Goal: Task Accomplishment & Management: Use online tool/utility

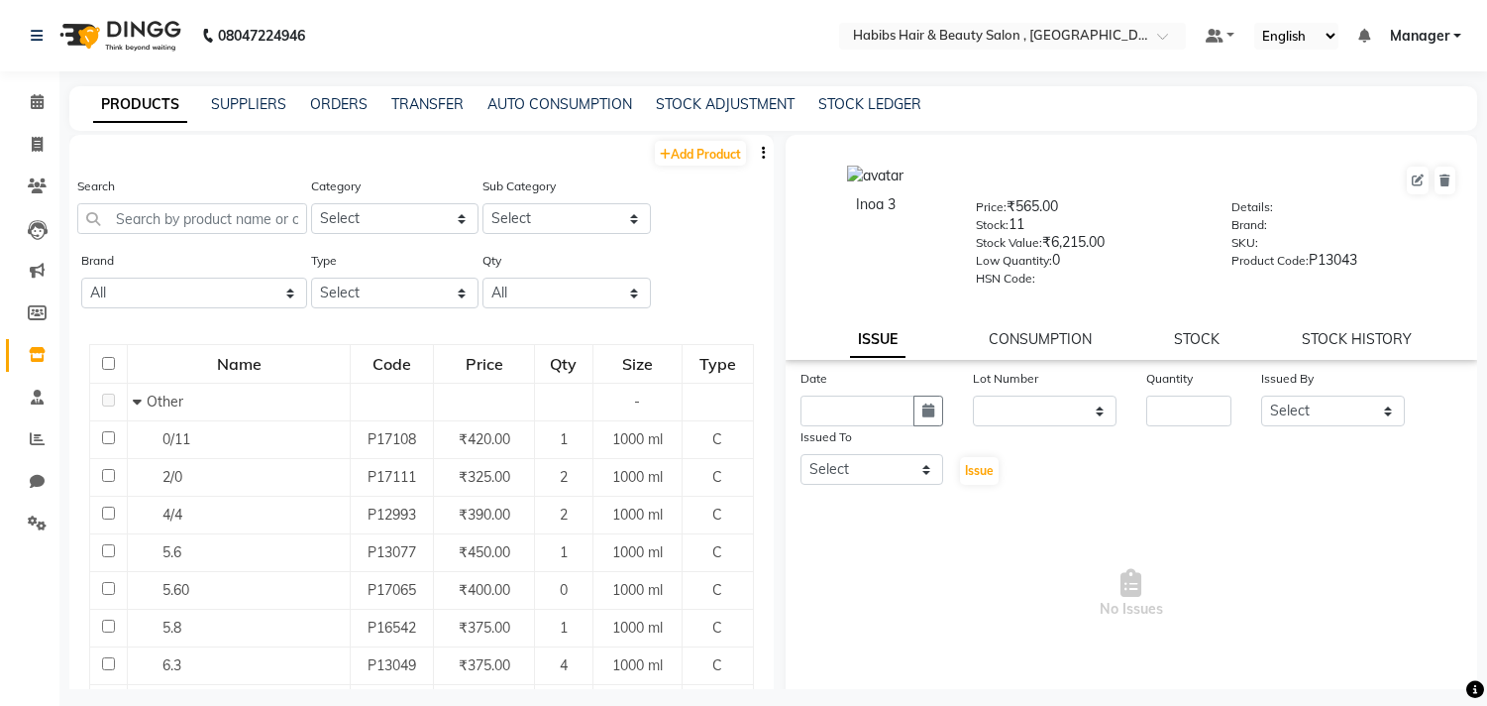
select select
click at [428, 288] on select "Select Both Retail Consumable" at bounding box center [395, 292] width 168 height 31
click at [311, 277] on select "Select Both Retail Consumable" at bounding box center [395, 292] width 168 height 31
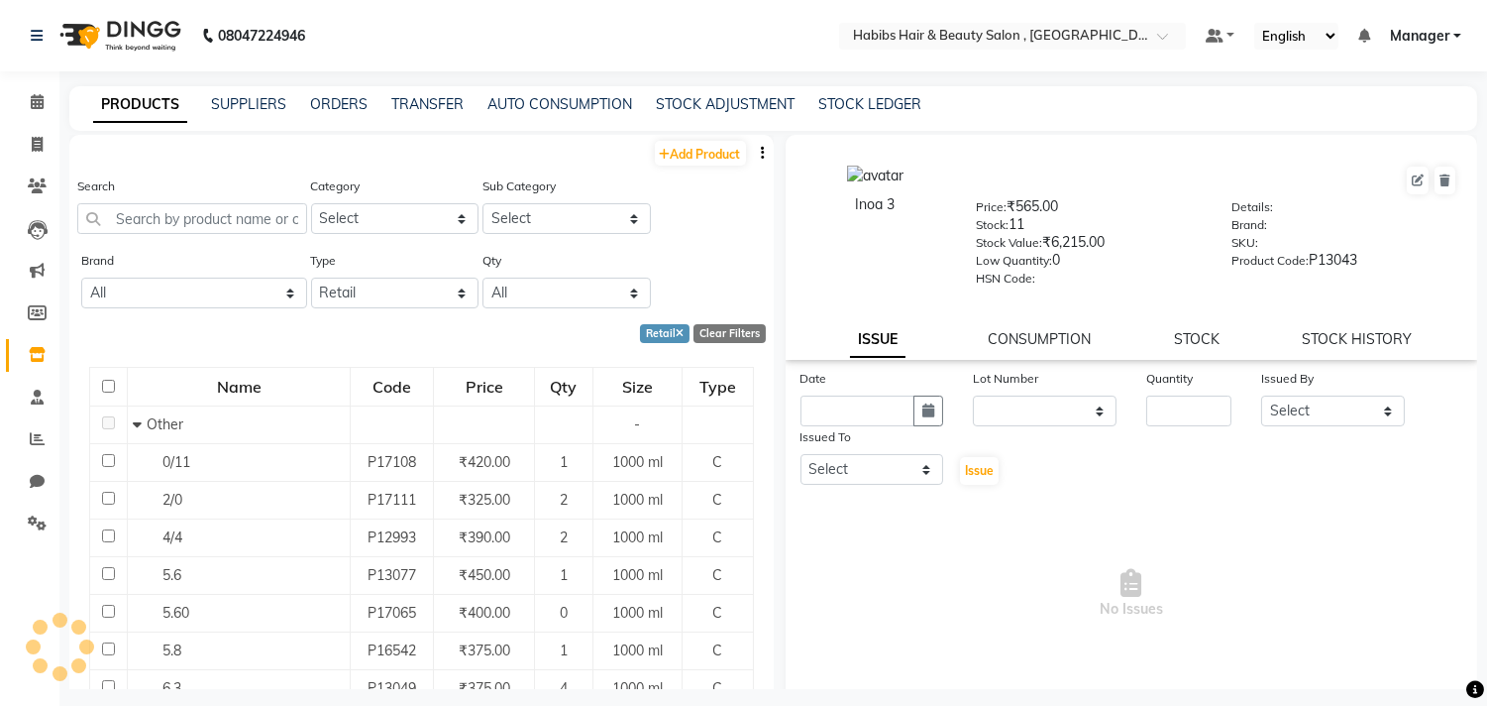
click at [700, 220] on div "Search Category Select Hair Skin Makeup Personal Care Appliances [PERSON_NAME] …" at bounding box center [421, 212] width 705 height 74
click at [754, 154] on button "button" at bounding box center [764, 153] width 20 height 21
click at [699, 153] on div "EXPORT" at bounding box center [684, 165] width 64 height 25
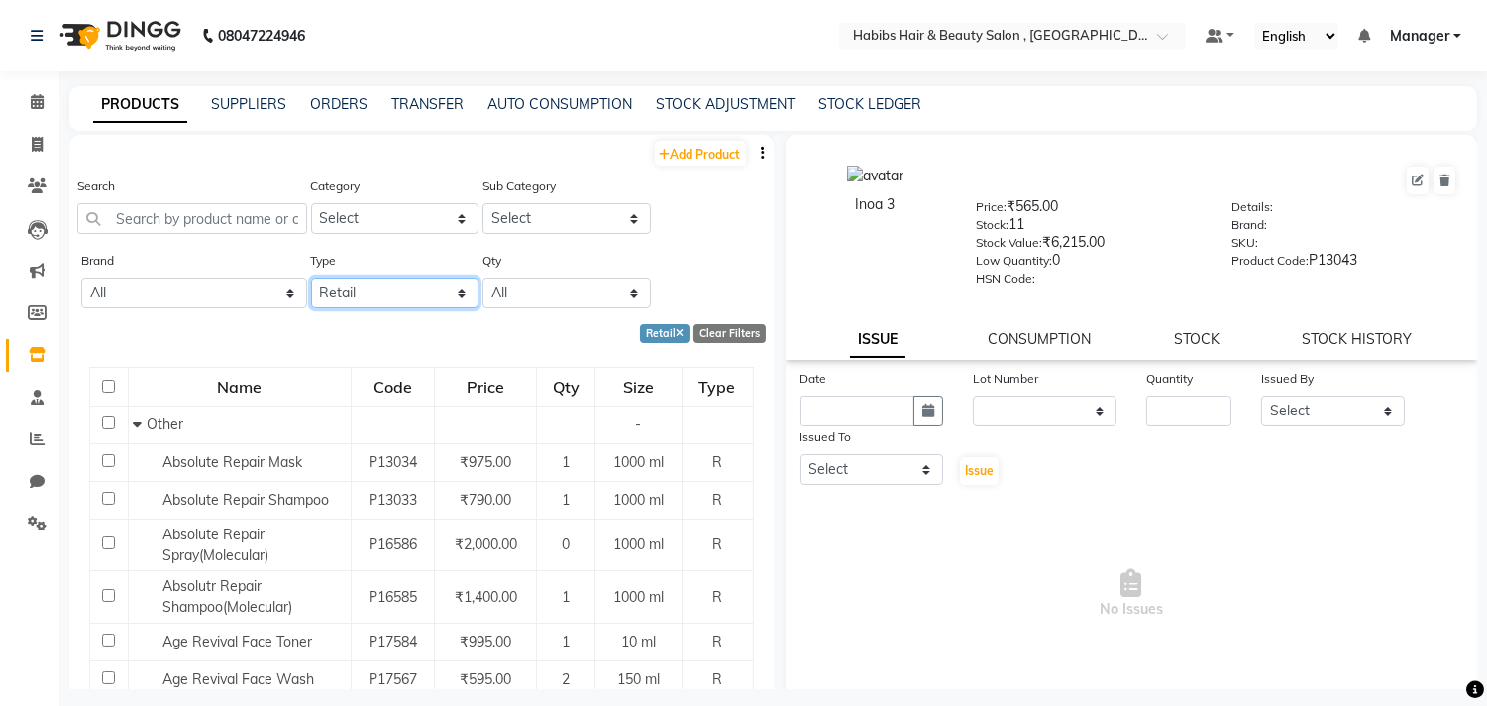
click at [368, 298] on select "Select Both Retail Consumable" at bounding box center [395, 292] width 168 height 31
select select "C"
click at [311, 277] on select "Select Both Retail Consumable" at bounding box center [395, 292] width 168 height 31
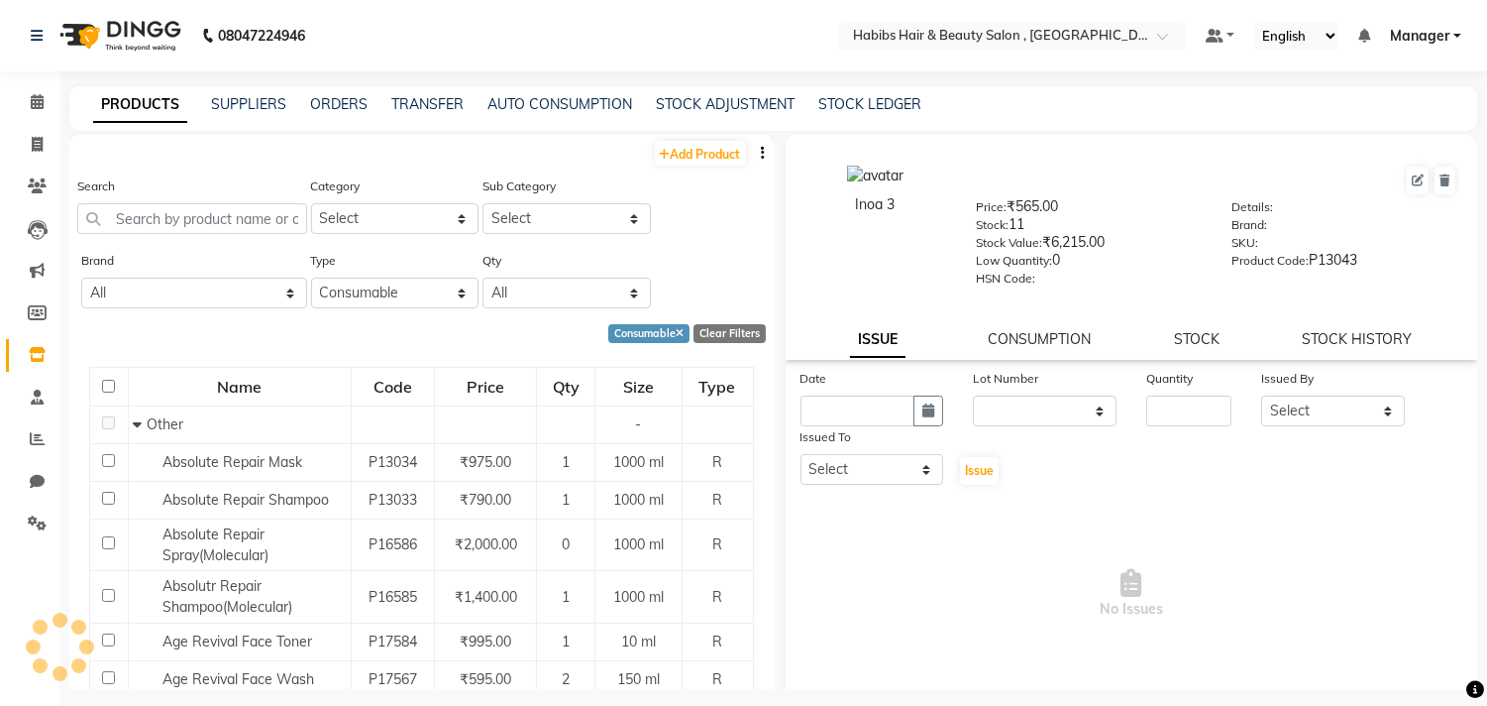
drag, startPoint x: 482, startPoint y: 354, endPoint x: 503, endPoint y: 330, distance: 32.3
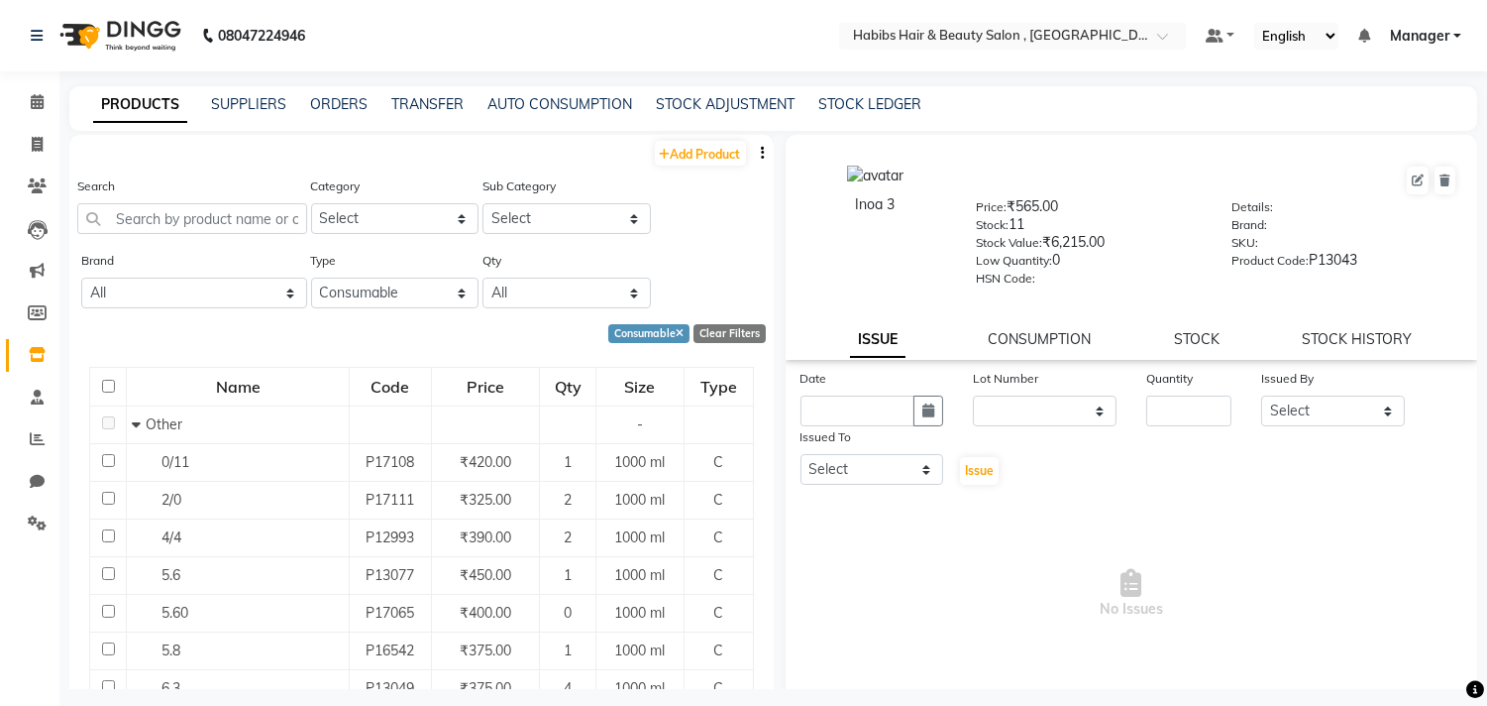
click at [762, 152] on icon "button" at bounding box center [764, 153] width 4 height 14
click at [706, 165] on div "EXPORT" at bounding box center [684, 165] width 64 height 25
